Goal: Obtain resource: Download file/media

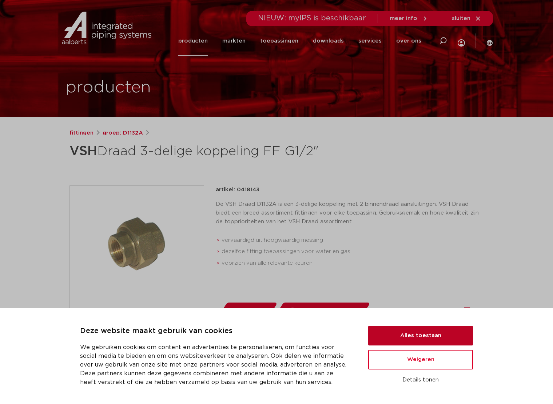
click at [410, 330] on button "Alles toestaan" at bounding box center [420, 336] width 105 height 20
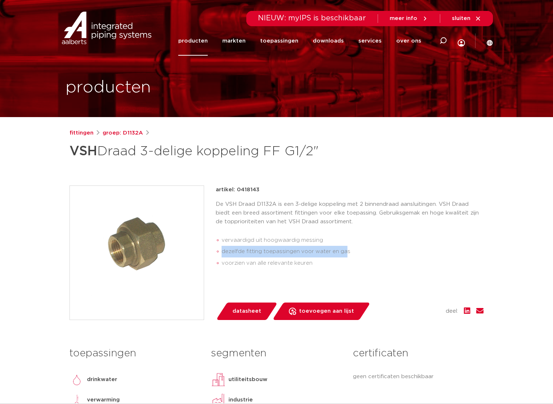
drag, startPoint x: 345, startPoint y: 254, endPoint x: 222, endPoint y: 251, distance: 122.6
click at [222, 251] on li "dezelfde fitting toepassingen voor water en gas" at bounding box center [352, 252] width 262 height 12
click at [403, 238] on li "vervaardigd uit hoogwaardig messing" at bounding box center [352, 241] width 262 height 12
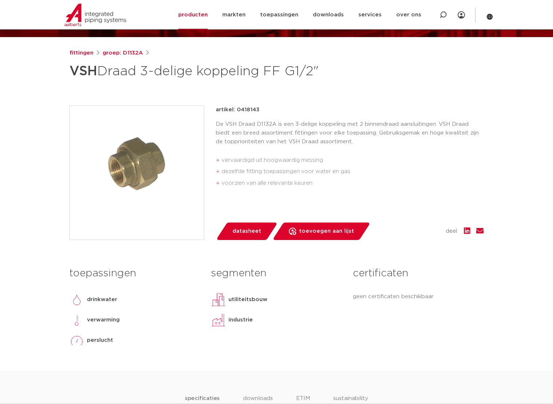
scroll to position [36, 0]
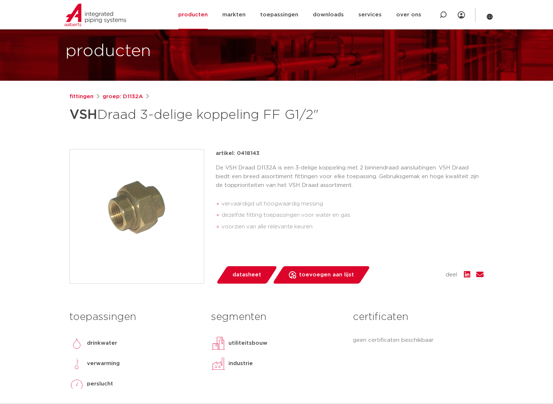
drag, startPoint x: 324, startPoint y: 116, endPoint x: 68, endPoint y: 120, distance: 256.8
click at [68, 120] on div "fittingen groep: D1132A VSH Draad 3-delige koppeling FF G1/2"" at bounding box center [276, 253] width 425 height 322
copy h1 "VSH Draad 3-delige koppeling FF G1/2""
click at [421, 126] on div "fittingen groep: D1132A VSH Draad 3-delige koppeling FF G1/2"" at bounding box center [276, 253] width 425 height 322
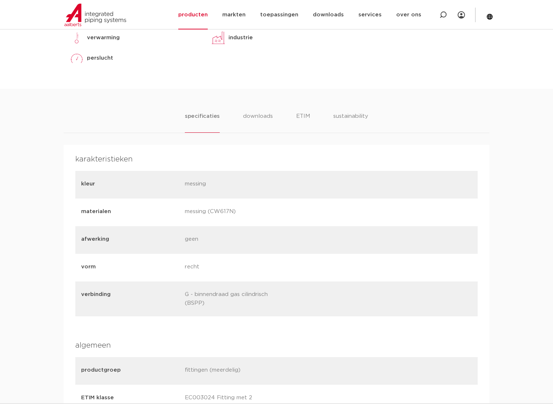
scroll to position [364, 0]
click at [255, 119] on li "downloads" at bounding box center [258, 121] width 30 height 21
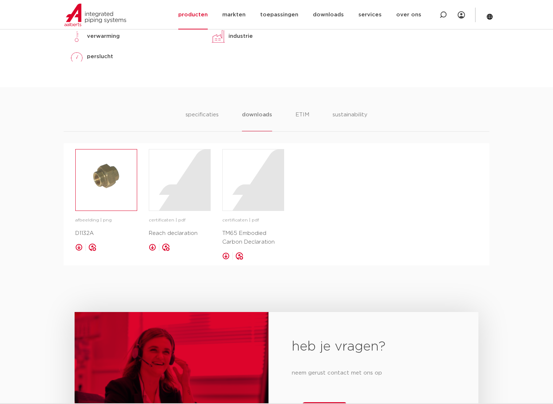
click at [105, 181] on img at bounding box center [106, 179] width 61 height 61
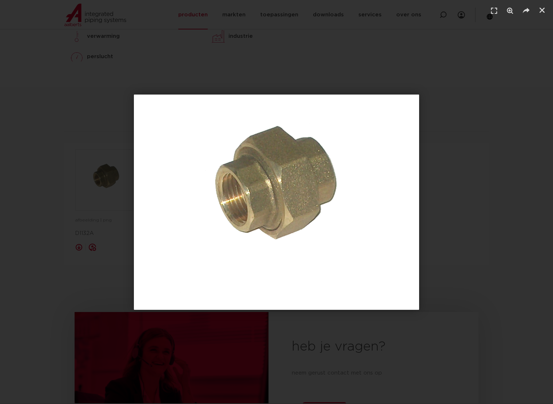
click at [454, 65] on div "1 / 1" at bounding box center [276, 201] width 502 height 353
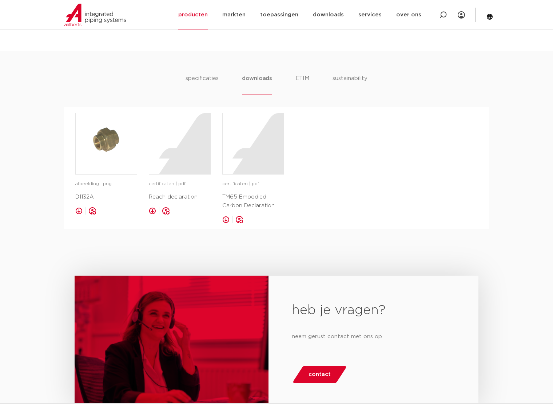
scroll to position [145, 0]
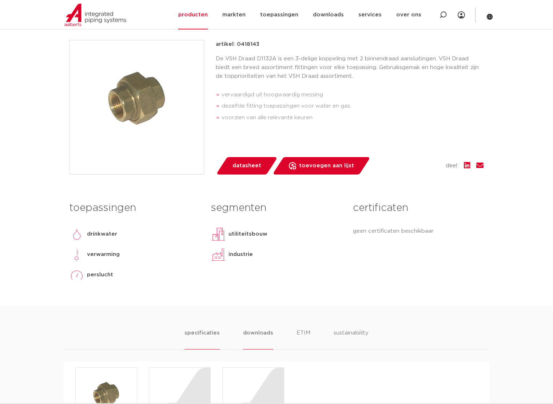
click at [204, 330] on li "specificaties" at bounding box center [201, 339] width 35 height 21
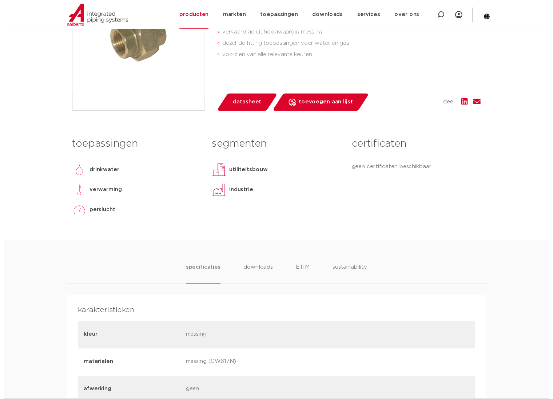
scroll to position [109, 0]
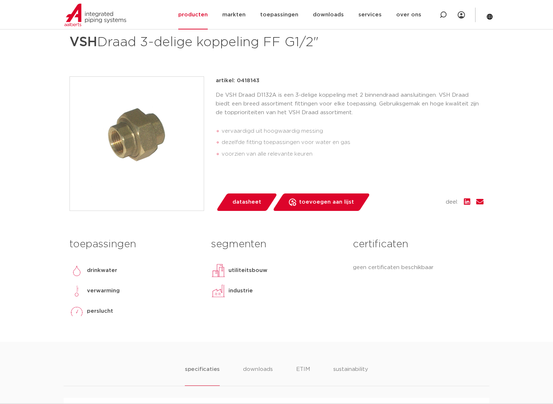
click at [246, 201] on span "datasheet" at bounding box center [246, 202] width 29 height 12
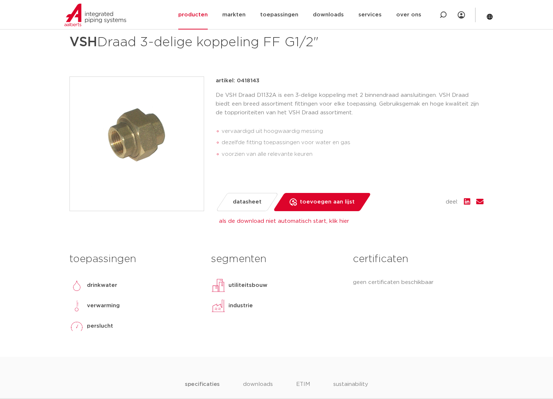
click at [318, 65] on div "fittingen groep: D1132A VSH Draad 3-delige koppeling FF G1/2"" at bounding box center [276, 188] width 425 height 337
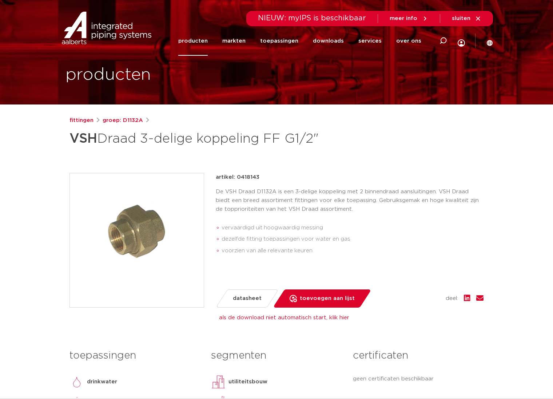
scroll to position [0, 0]
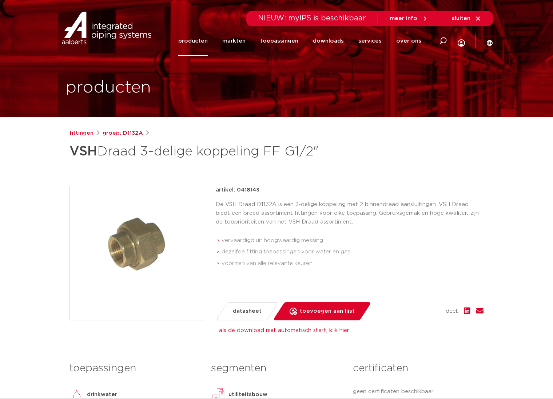
click at [199, 40] on link "producten" at bounding box center [192, 40] width 29 height 29
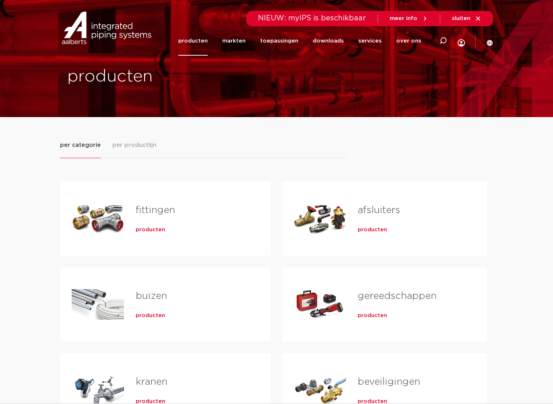
click at [154, 213] on link "fittingen" at bounding box center [155, 209] width 39 height 9
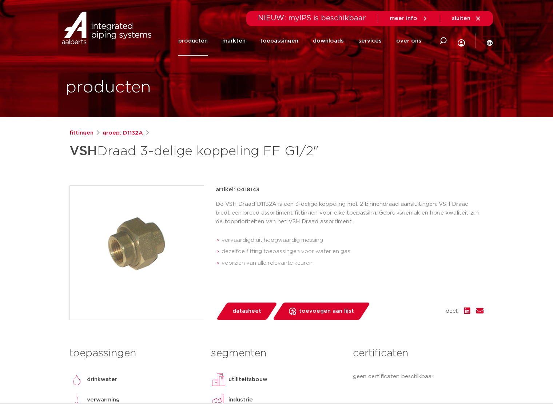
click at [132, 132] on link "groep: D1132A" at bounding box center [123, 133] width 40 height 9
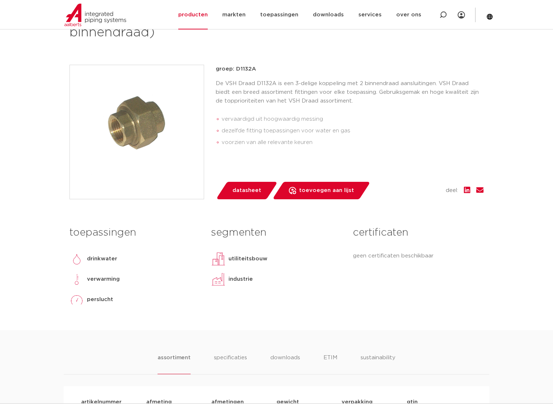
scroll to position [9, 0]
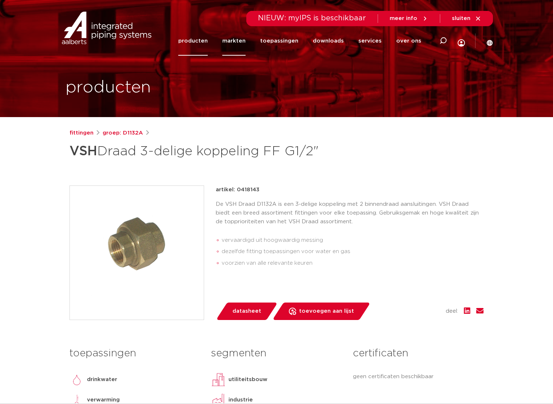
click at [236, 40] on link "markten" at bounding box center [233, 40] width 23 height 29
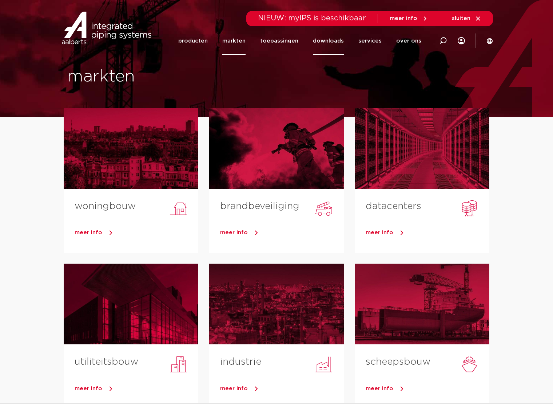
click at [340, 37] on link "downloads" at bounding box center [328, 41] width 31 height 28
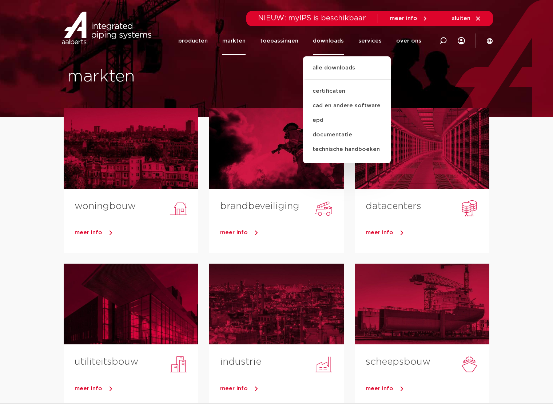
click at [337, 40] on link "downloads" at bounding box center [328, 41] width 31 height 28
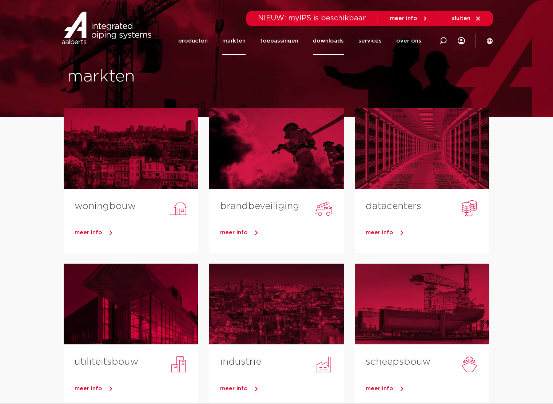
click at [327, 39] on link "downloads" at bounding box center [328, 41] width 31 height 28
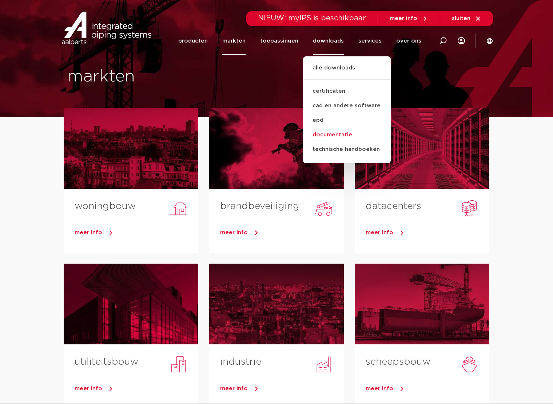
click at [325, 135] on link "documentatie" at bounding box center [347, 135] width 88 height 15
